Goal: Task Accomplishment & Management: Complete application form

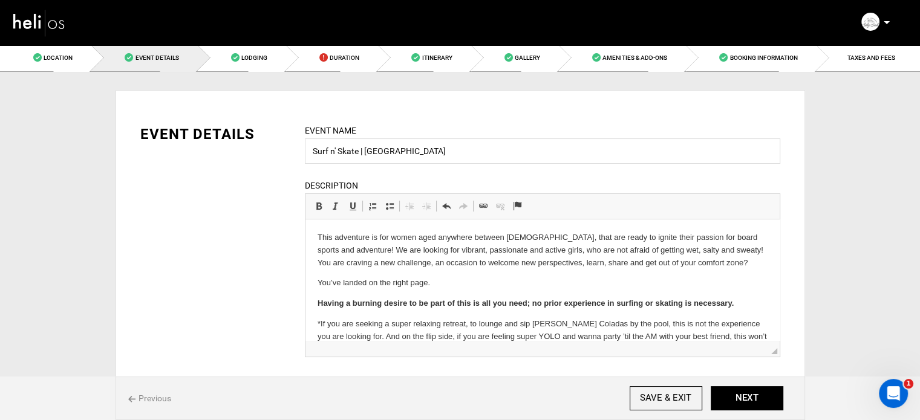
click at [353, 269] on p "This adventure is for women aged anywhere between [DEMOGRAPHIC_DATA], that are …" at bounding box center [542, 250] width 450 height 37
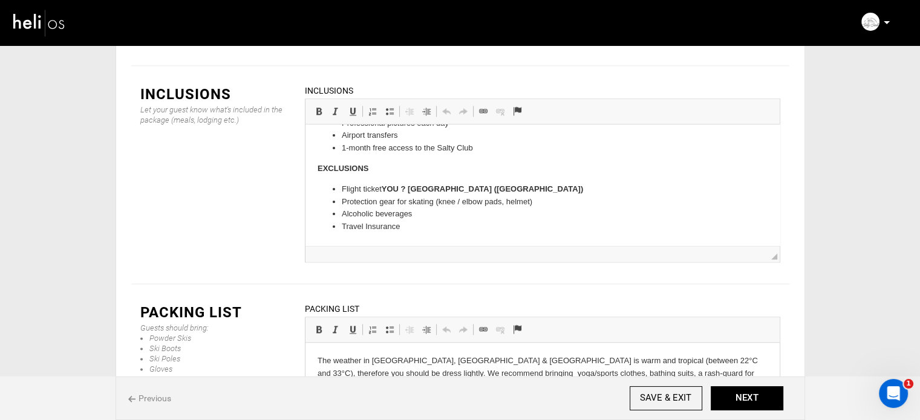
scroll to position [1599, 0]
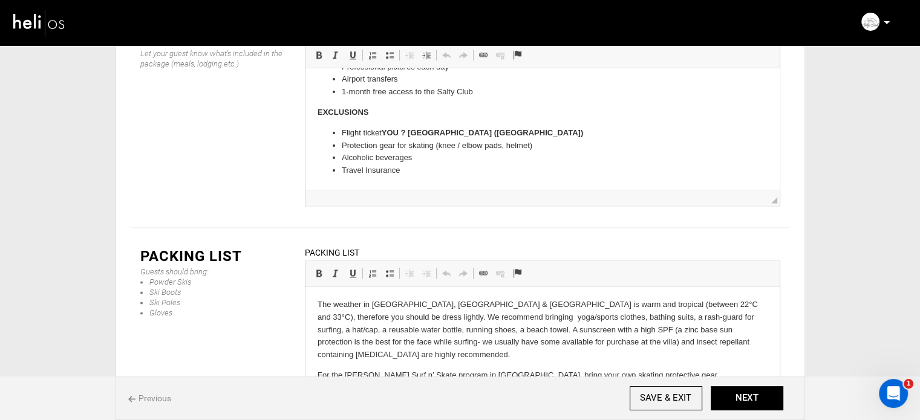
click at [430, 317] on p "The weather in [GEOGRAPHIC_DATA], [GEOGRAPHIC_DATA] & [GEOGRAPHIC_DATA] is warm…" at bounding box center [542, 330] width 450 height 63
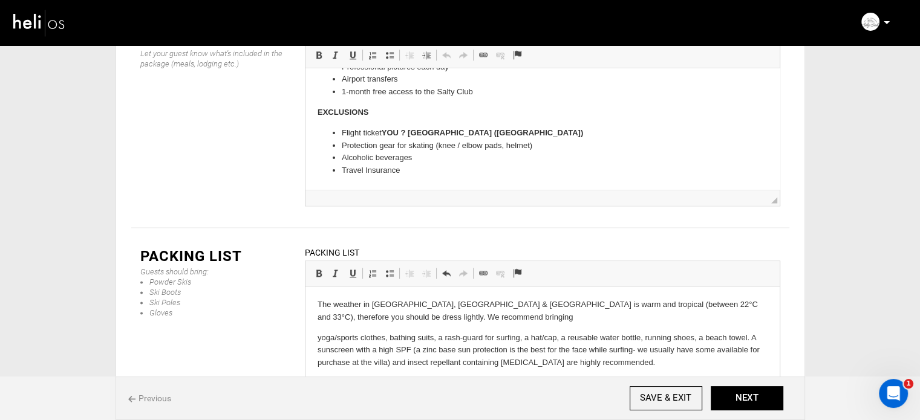
click at [319, 339] on p "yoga/sports clothes, bathing suits, a rash-guard for surfing, a hat/cap, a reus…" at bounding box center [542, 350] width 450 height 37
click at [389, 339] on p "Yoga/sports clothes, bathing suits, a rash-guard for surfing, a hat/cap, a reus…" at bounding box center [542, 350] width 450 height 37
click at [440, 339] on p "Yoga/sports clothes, Bathing suits, a rash-guard for surfing, a hat/cap, a reus…" at bounding box center [542, 350] width 450 height 37
click at [390, 341] on p "Yoga/sports clothes, Bathing suits, A rash-guard for surfing, a hat/cap, a reus…" at bounding box center [542, 350] width 450 height 37
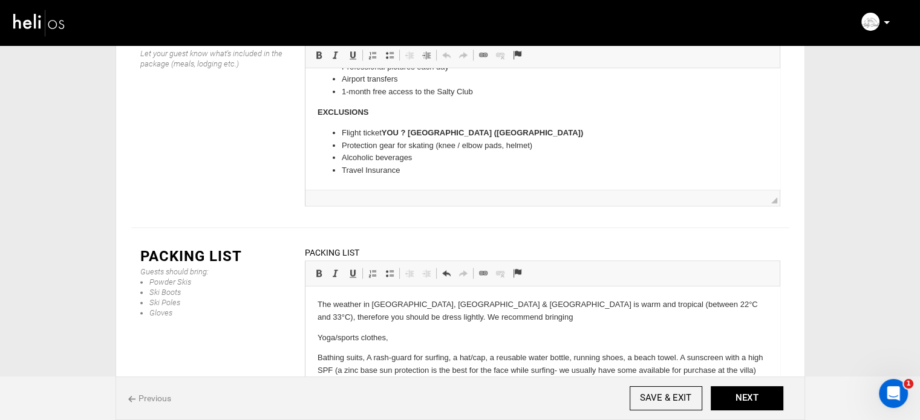
click at [366, 361] on p "Bathing suits, A rash-guard for surfing, a hat/cap, a reusable water bottle, ru…" at bounding box center [542, 370] width 450 height 37
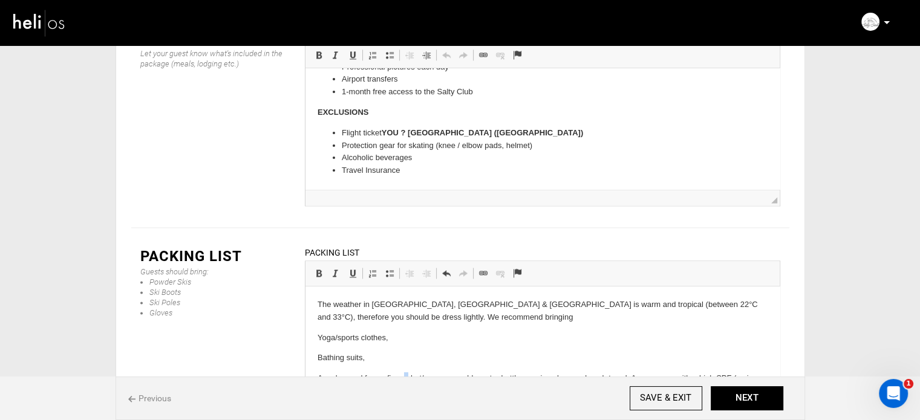
click at [403, 380] on p "A rash-guard for surfing, a hat/cap, a reusable water bottle, running shoes, a …" at bounding box center [542, 390] width 450 height 37
click at [403, 380] on p "A rash-guard for surfing, A hat/cap, a reusable water bottle, running shoes, a …" at bounding box center [542, 390] width 450 height 37
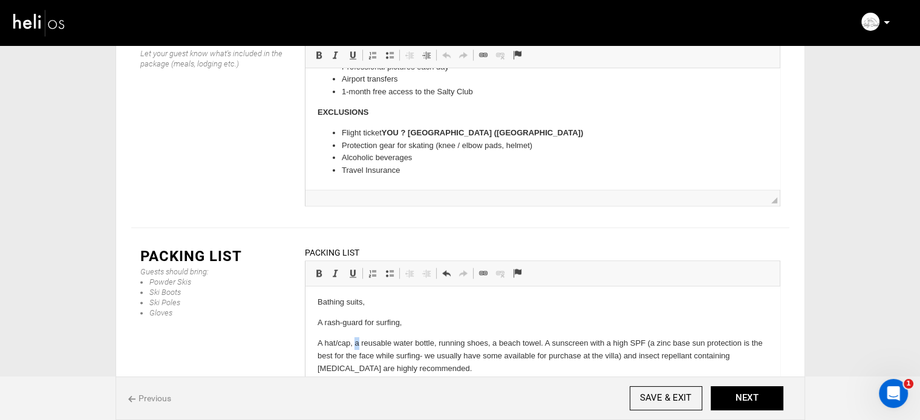
click at [355, 346] on p "A hat/cap, a reusable water bottle, running shoes, a beach towel. A sunscreen w…" at bounding box center [542, 355] width 450 height 37
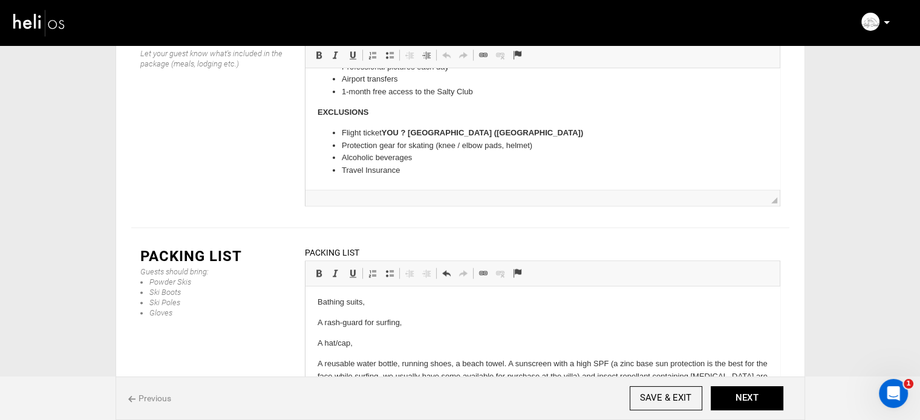
click at [401, 364] on p "A reusable water bottle, running shoes, a beach towel. A sunscreen with a high …" at bounding box center [542, 376] width 450 height 37
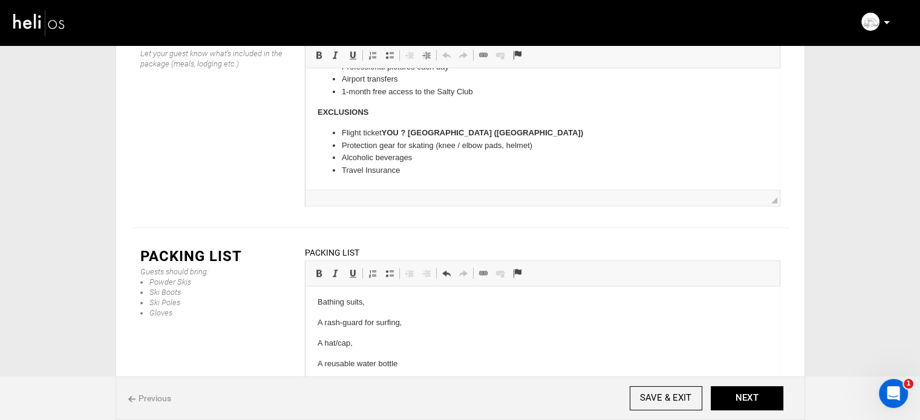
click at [377, 385] on p "Running shoes, a beach towel. A sunscreen with a high SPF (a zinc base sun prot…" at bounding box center [542, 390] width 450 height 25
click at [374, 385] on p "Running shoes, A beach towel. A sunscreen with a high SPF (a zinc base sun prot…" at bounding box center [542, 390] width 450 height 25
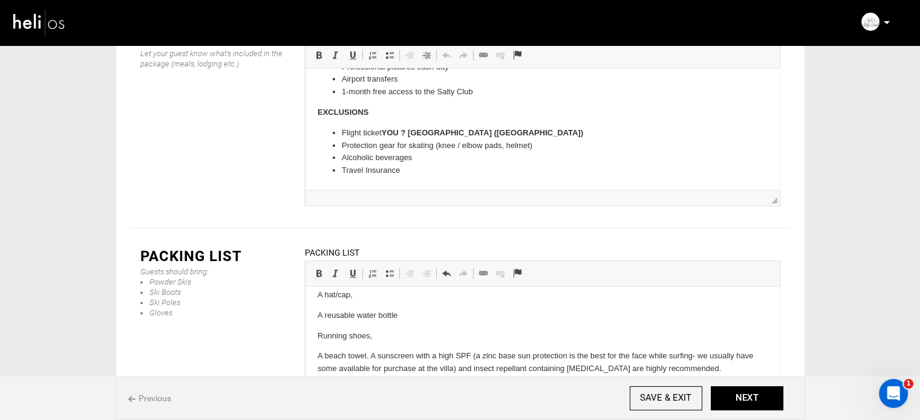
click at [369, 359] on p "A beach towel. A sunscreen with a high SPF (a zinc base sun protection is the b…" at bounding box center [542, 362] width 450 height 25
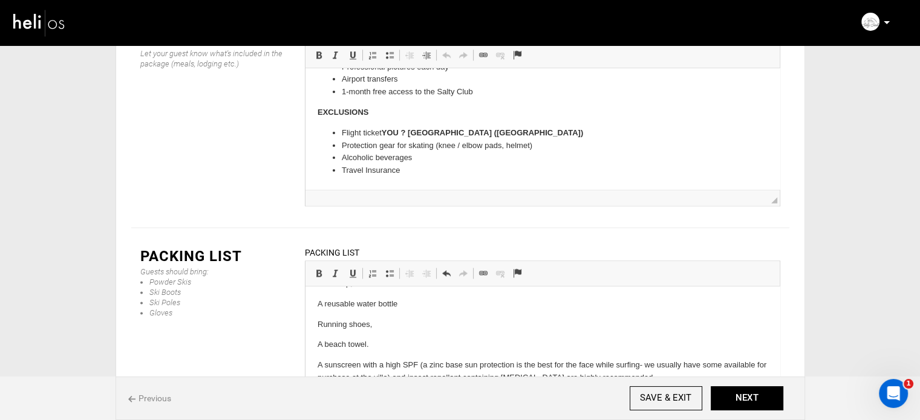
scroll to position [125, 0]
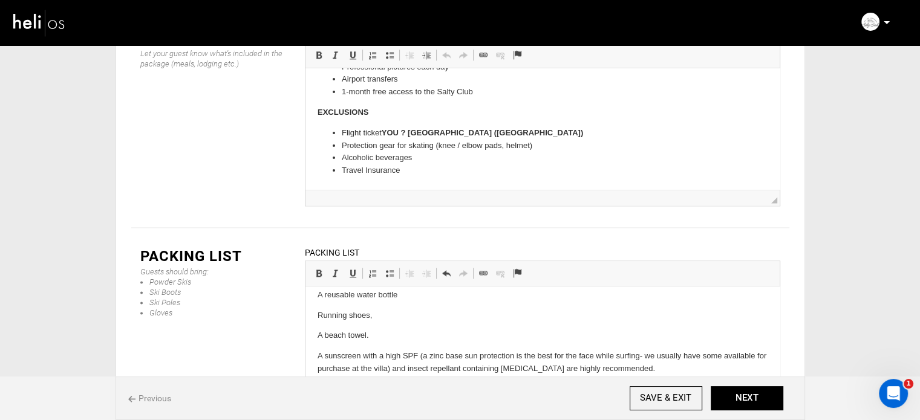
click at [374, 337] on p "A beach towel." at bounding box center [542, 336] width 450 height 13
click at [378, 316] on p "Running shoes," at bounding box center [542, 316] width 450 height 13
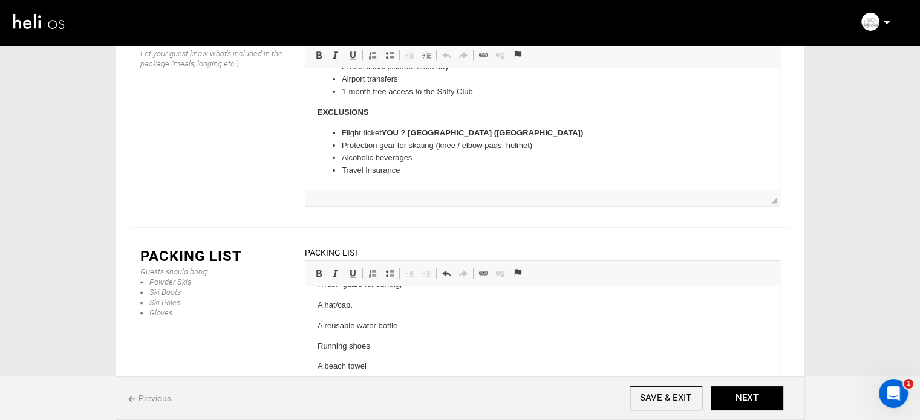
scroll to position [64, 0]
click at [411, 318] on p "A rash-guard for surfing," at bounding box center [542, 314] width 450 height 13
click at [368, 333] on p "A hat/cap," at bounding box center [542, 335] width 450 height 13
click at [374, 298] on p "Bathing suits," at bounding box center [542, 294] width 450 height 13
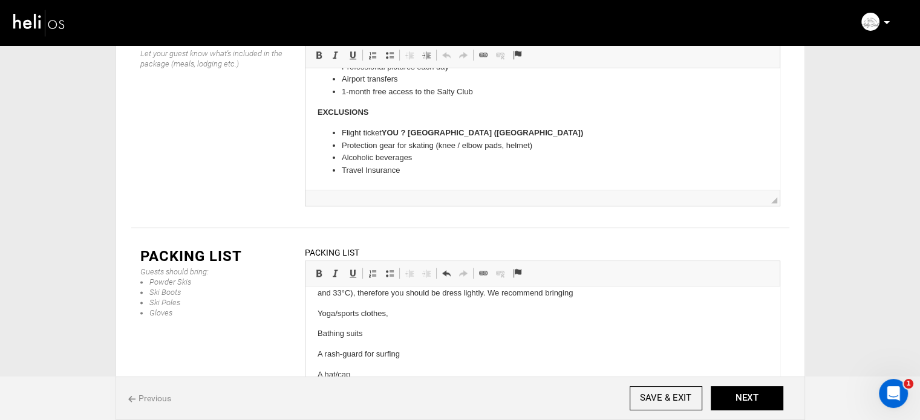
scroll to position [4, 0]
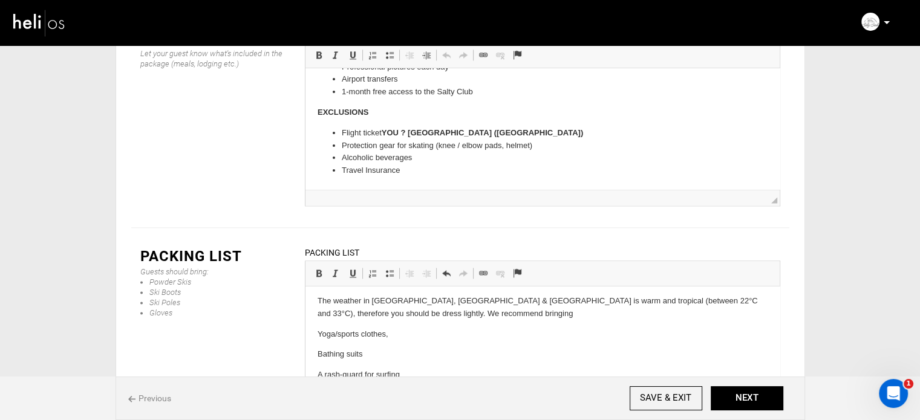
click at [401, 333] on p "Yoga/sports clothes," at bounding box center [542, 334] width 450 height 13
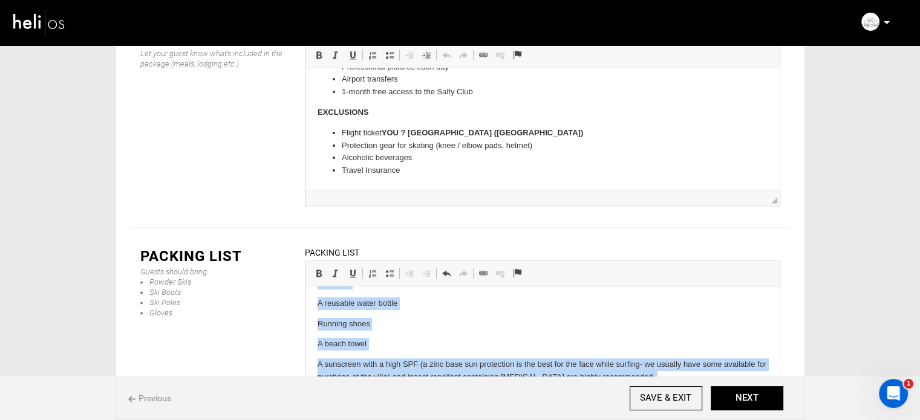
scroll to position [117, 0]
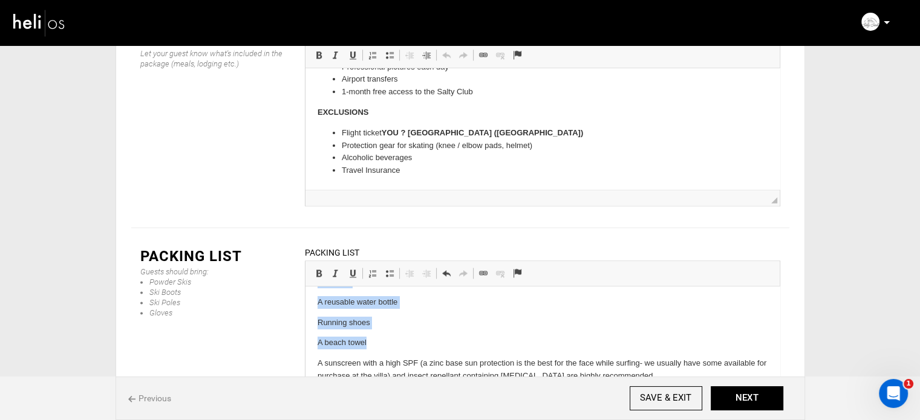
drag, startPoint x: 314, startPoint y: 332, endPoint x: 386, endPoint y: 340, distance: 73.0
click at [386, 340] on html "The weather in [GEOGRAPHIC_DATA], [GEOGRAPHIC_DATA] & [GEOGRAPHIC_DATA] is warm…" at bounding box center [542, 292] width 474 height 246
click at [393, 268] on span at bounding box center [390, 273] width 10 height 10
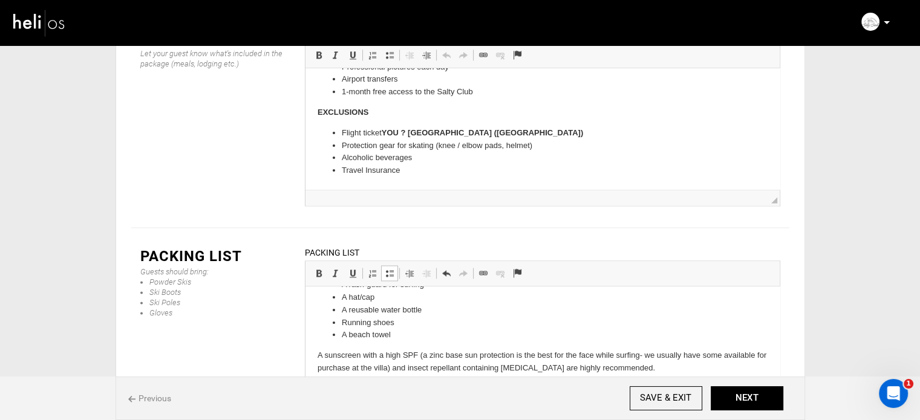
scroll to position [70, 0]
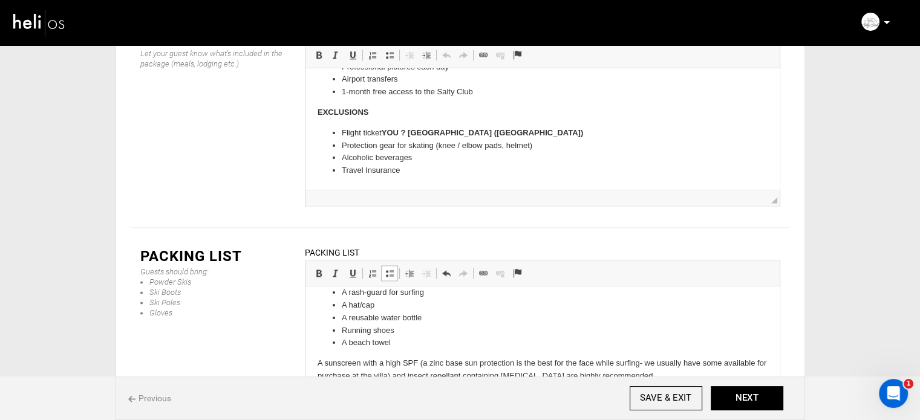
click at [317, 361] on p "A sunscreen with a high SPF (a zinc base sun protection is the best for the fac…" at bounding box center [542, 369] width 450 height 25
click at [391, 265] on link "Insert/Remove Bulleted List" at bounding box center [389, 273] width 17 height 16
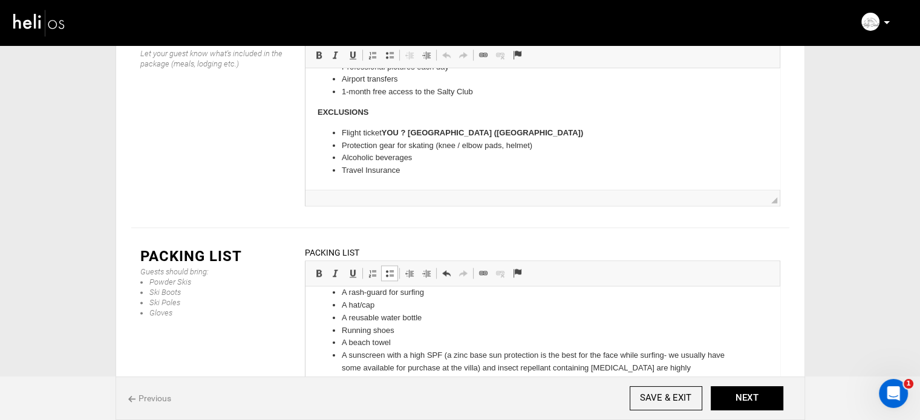
click at [502, 333] on li "Running shoes" at bounding box center [541, 331] width 401 height 13
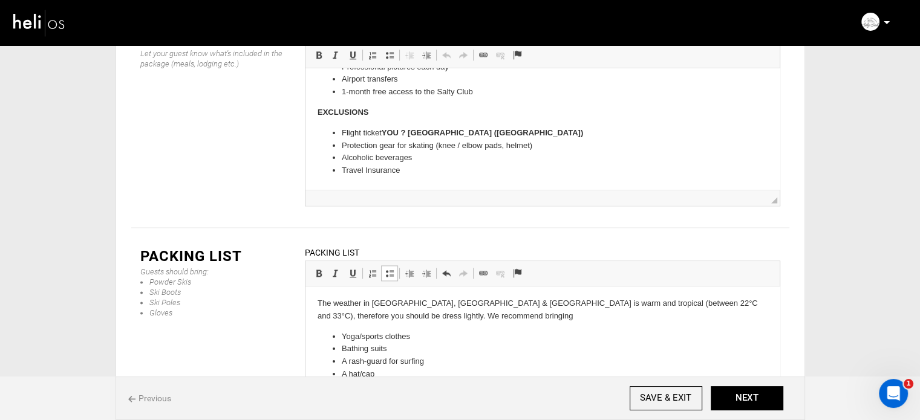
scroll to position [0, 0]
click at [761, 403] on button "NEXT" at bounding box center [746, 398] width 73 height 24
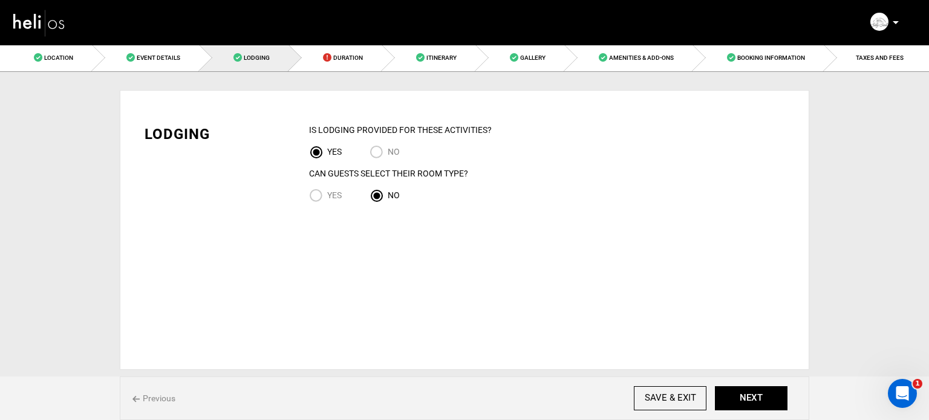
click at [750, 385] on div "Previous SAVE & EXIT NEXT" at bounding box center [464, 399] width 689 height 44
click at [746, 395] on button "NEXT" at bounding box center [751, 398] width 73 height 24
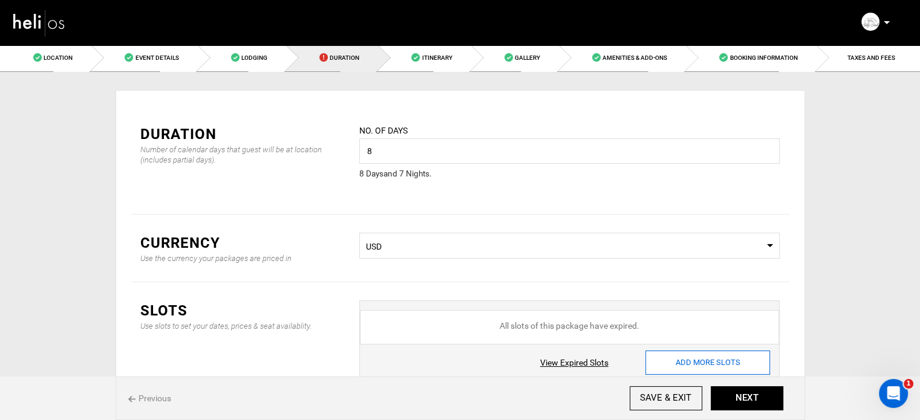
click at [689, 359] on input "ADD MORE SLOTS" at bounding box center [707, 363] width 125 height 24
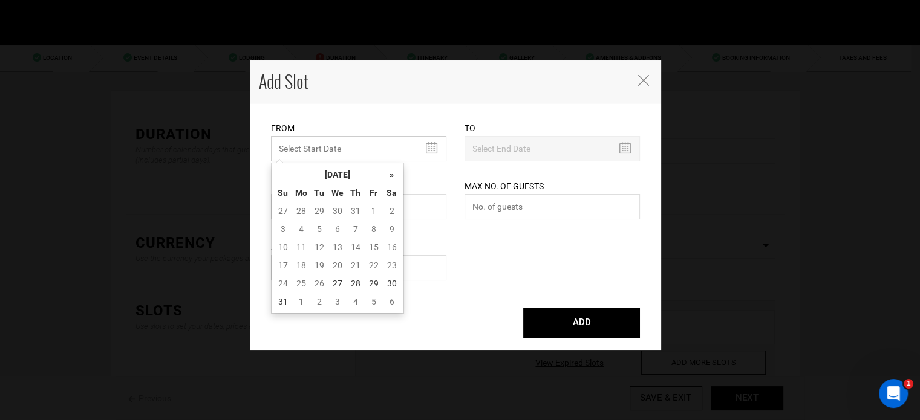
click at [385, 146] on input "text" at bounding box center [358, 148] width 175 height 25
click at [363, 173] on th "[DATE]" at bounding box center [337, 175] width 91 height 18
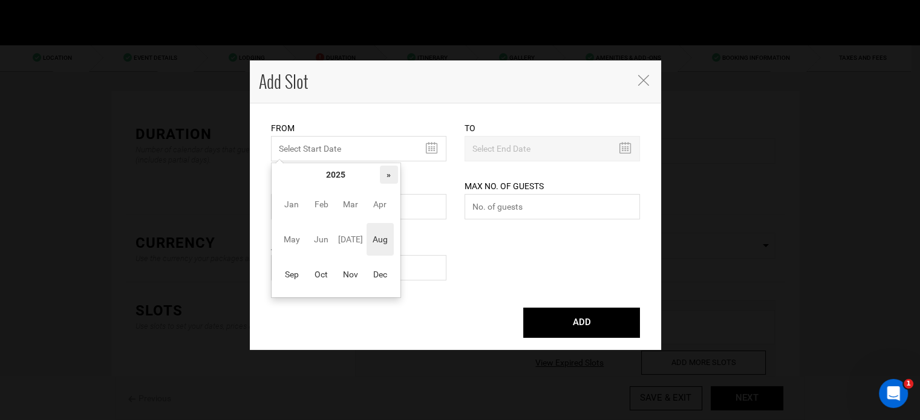
click at [388, 175] on th "»" at bounding box center [389, 175] width 18 height 18
click at [295, 203] on span "Jan" at bounding box center [291, 204] width 27 height 33
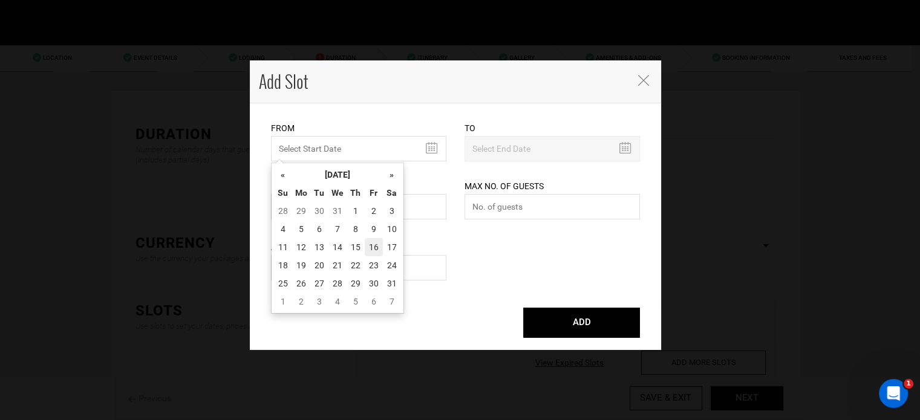
click at [378, 246] on td "16" at bounding box center [374, 247] width 18 height 18
type input "[DATE]"
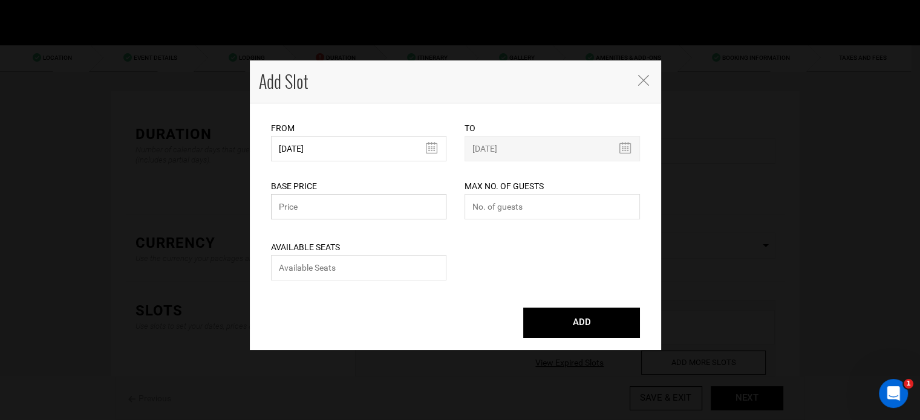
click at [314, 214] on input "text" at bounding box center [358, 206] width 175 height 25
click at [367, 203] on input "text" at bounding box center [358, 206] width 175 height 25
type input "3390"
click at [528, 207] on input "number" at bounding box center [551, 206] width 175 height 25
type input "0"
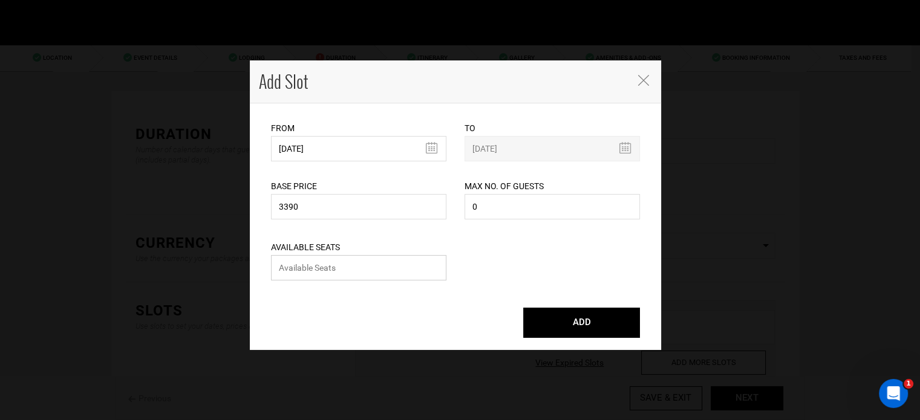
click at [407, 265] on input "number" at bounding box center [358, 267] width 175 height 25
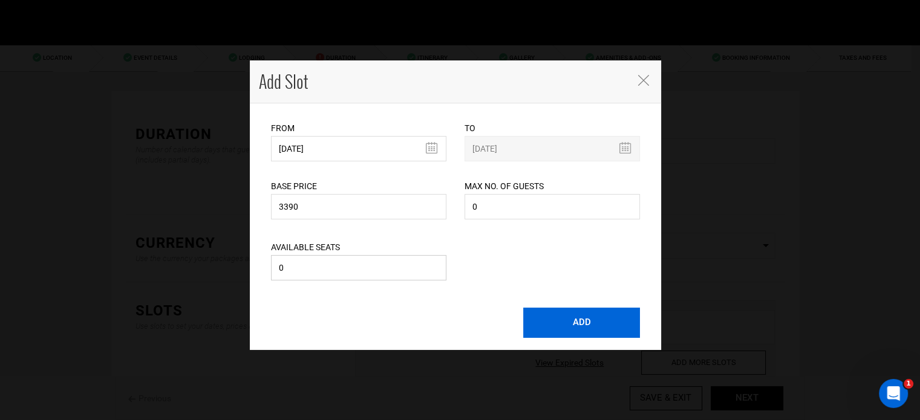
type input "0"
click at [562, 309] on button "ADD" at bounding box center [581, 323] width 117 height 30
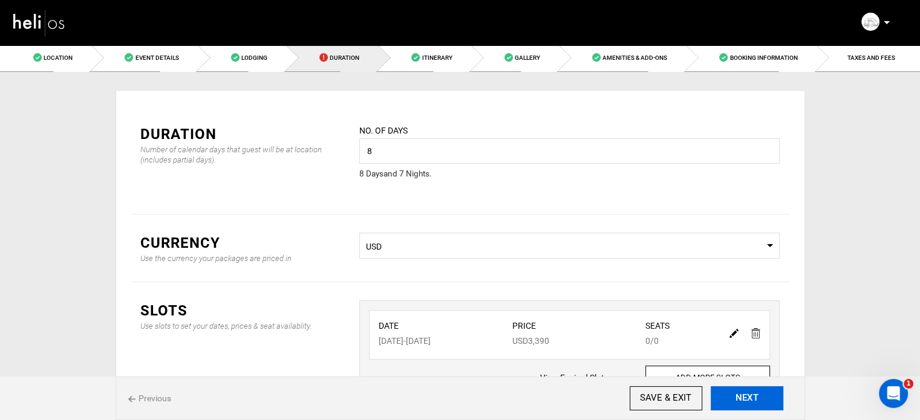
click at [730, 395] on button "NEXT" at bounding box center [746, 398] width 73 height 24
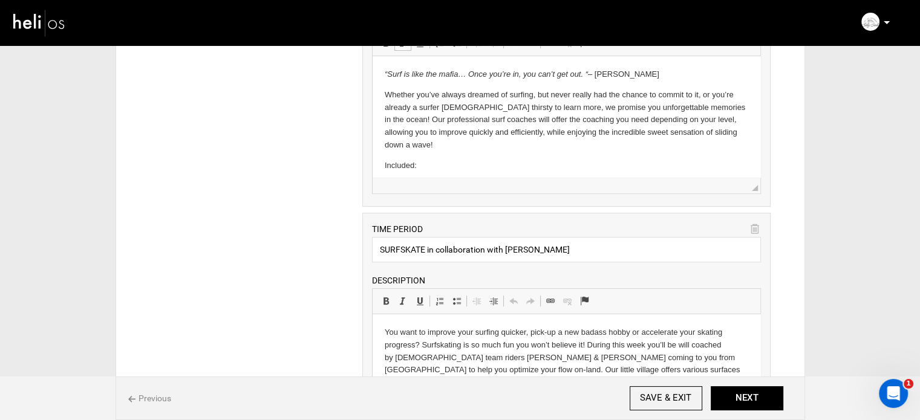
scroll to position [85, 0]
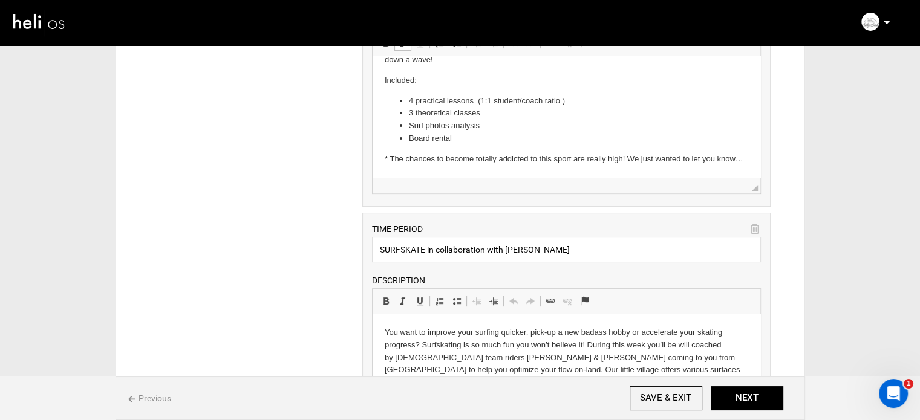
click at [427, 164] on p "* The chances to become totally addicted to this sport are really high! We just…" at bounding box center [566, 159] width 363 height 13
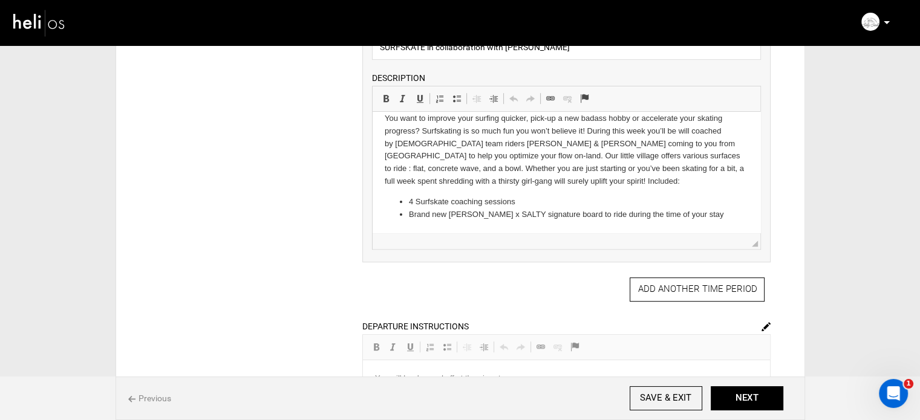
scroll to position [726, 0]
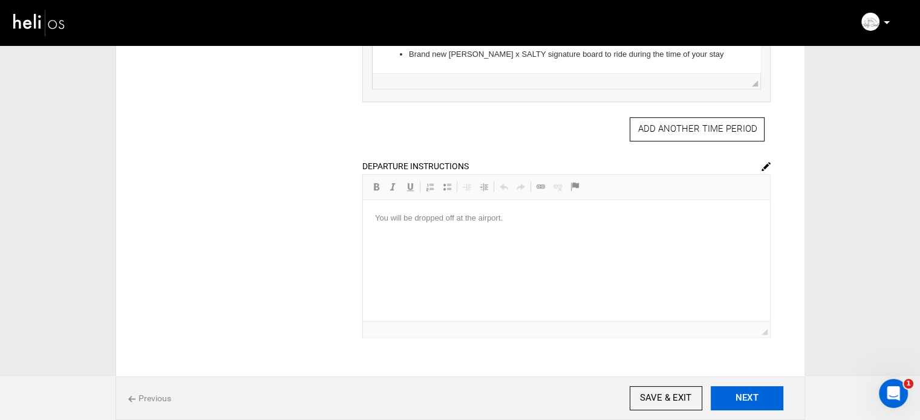
click at [755, 394] on button "NEXT" at bounding box center [746, 398] width 73 height 24
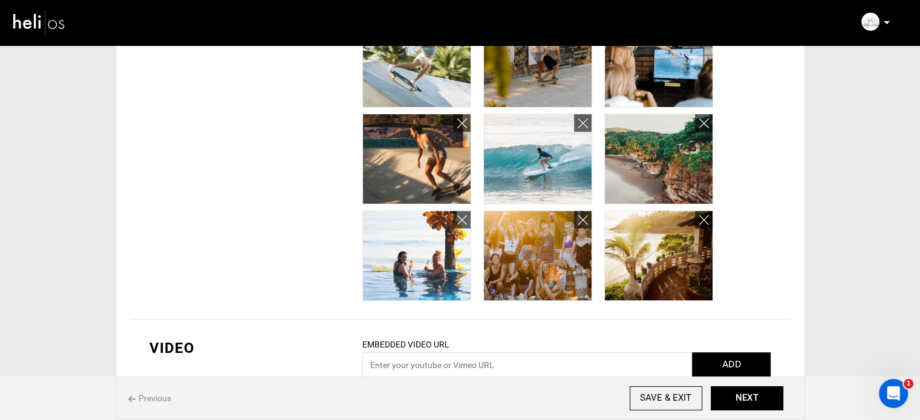
scroll to position [496, 0]
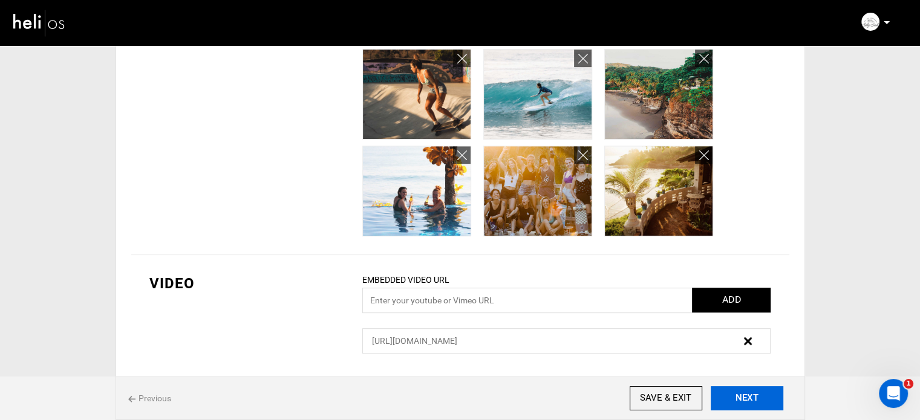
click at [742, 391] on button "NEXT" at bounding box center [746, 398] width 73 height 24
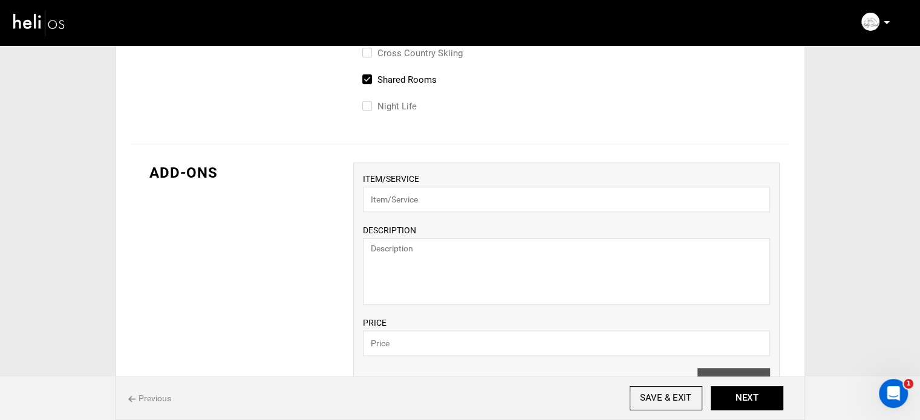
scroll to position [786, 0]
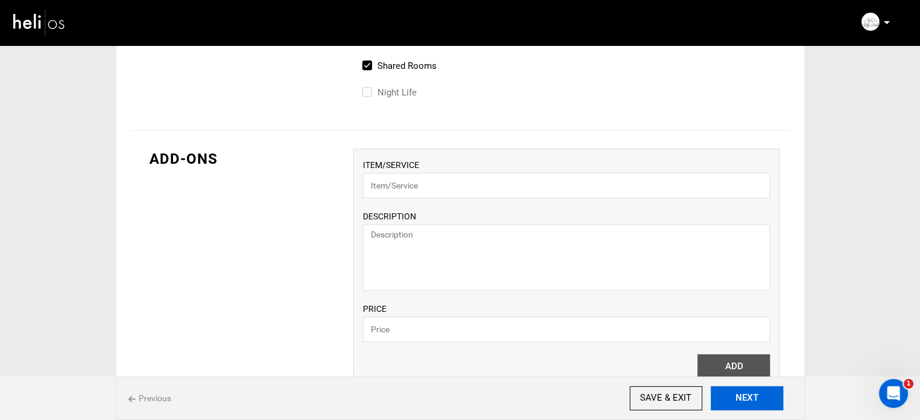
click at [735, 403] on button "NEXT" at bounding box center [746, 398] width 73 height 24
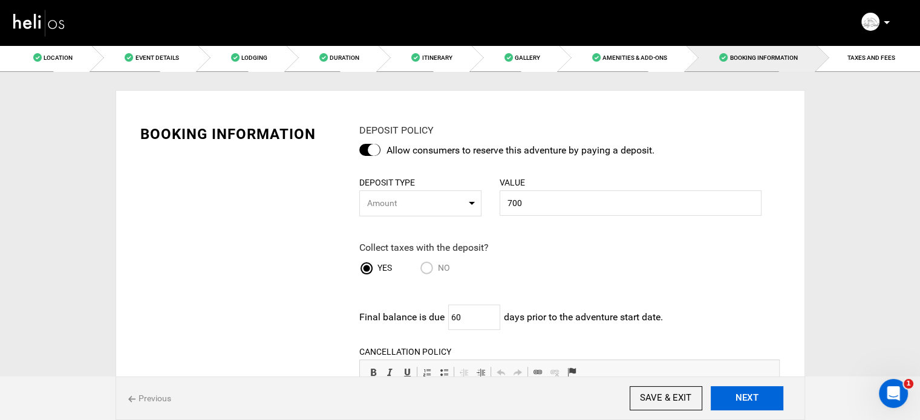
click at [735, 403] on button "NEXT" at bounding box center [746, 398] width 73 height 24
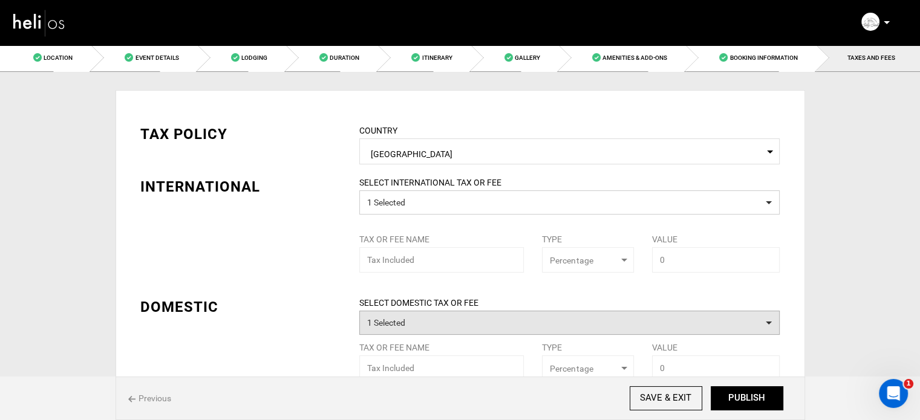
scroll to position [65, 0]
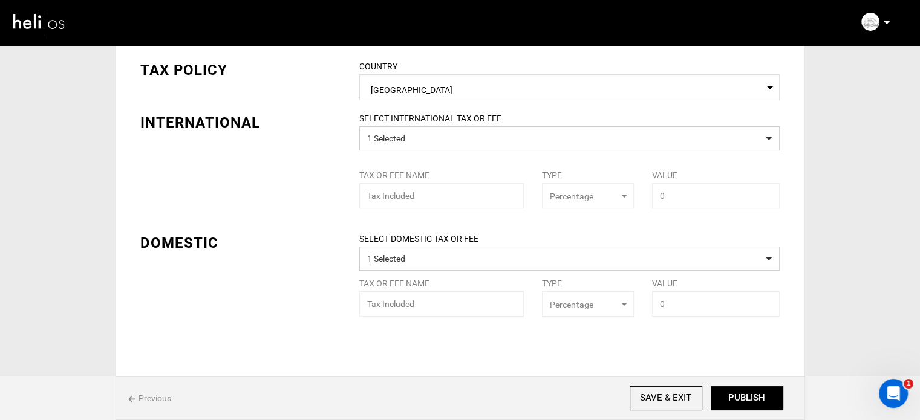
click at [731, 386] on div "Previous SAVE & EXIT NEXT PUBLISH" at bounding box center [459, 399] width 689 height 44
click at [730, 390] on button "PUBLISH" at bounding box center [746, 398] width 73 height 24
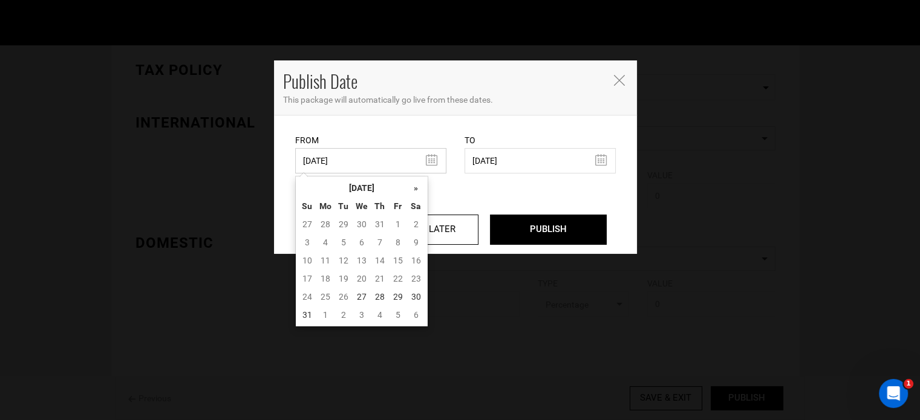
click at [331, 150] on input "[DATE]" at bounding box center [370, 160] width 151 height 25
click at [421, 189] on th "»" at bounding box center [416, 188] width 18 height 18
click at [305, 184] on th "«" at bounding box center [307, 188] width 18 height 18
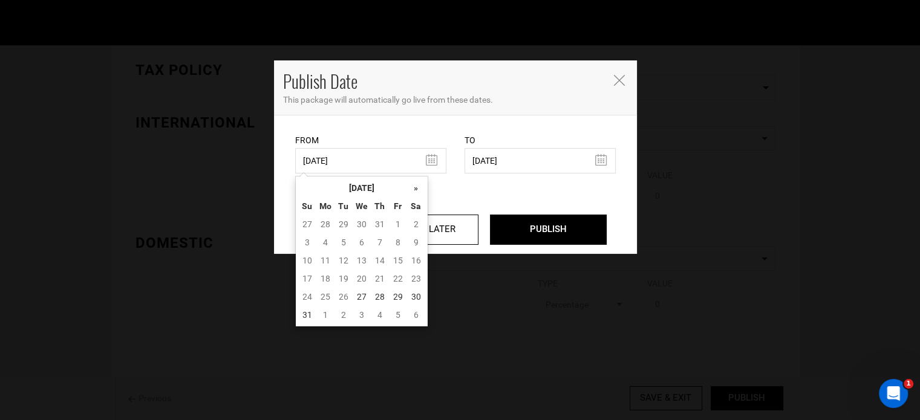
click at [305, 184] on table "« [DATE] » Su Mo Tu We Th Fr Sa 27 28 29 30 31 1 2 3 4 5 6 7 8 9 10 11 12 13 14…" at bounding box center [361, 251] width 127 height 145
click at [363, 292] on td "27" at bounding box center [361, 297] width 18 height 18
type input "[DATE]"
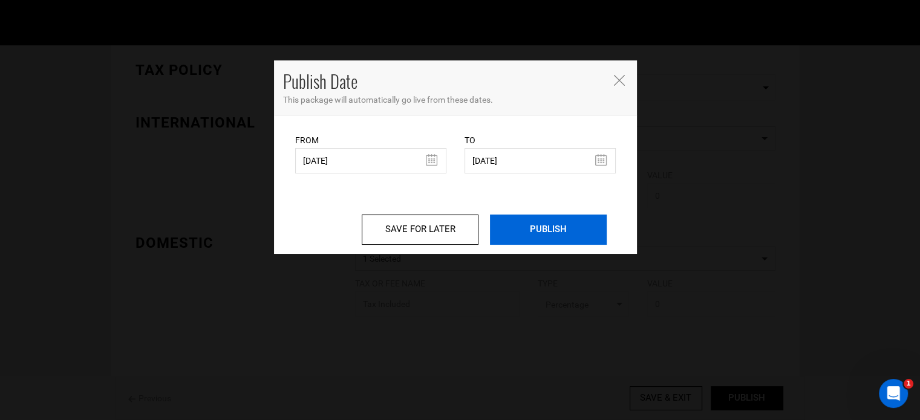
click at [570, 224] on input "PUBLISH" at bounding box center [548, 230] width 117 height 30
